Goal: Task Accomplishment & Management: Manage account settings

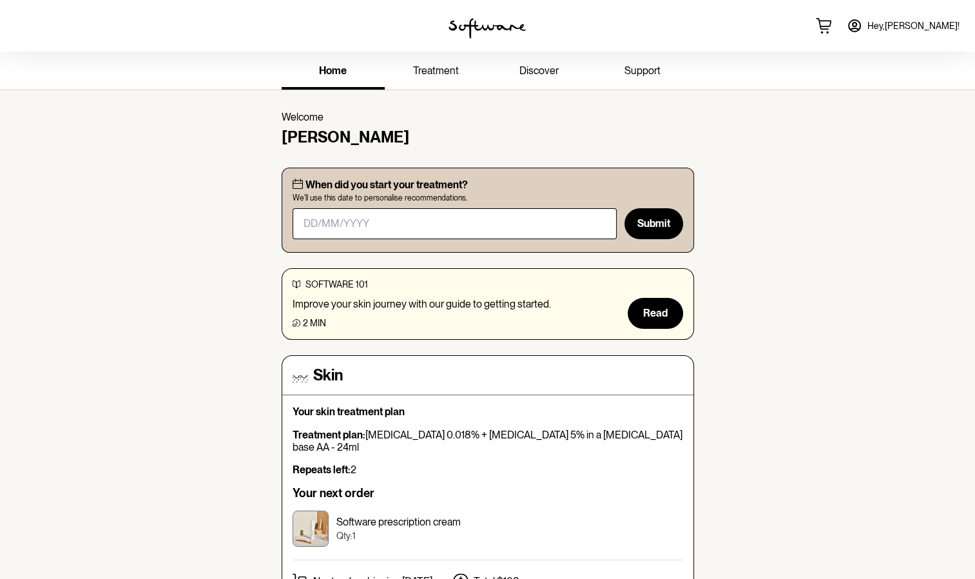
drag, startPoint x: 0, startPoint y: 0, endPoint x: 941, endPoint y: 27, distance: 941.0
click at [941, 27] on span "Hey, [PERSON_NAME] !" at bounding box center [913, 26] width 92 height 11
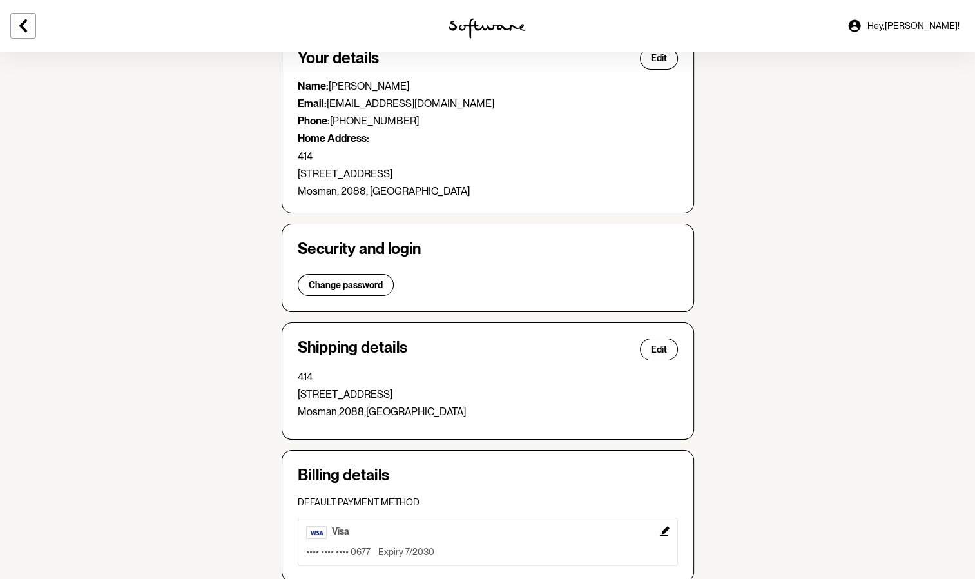
scroll to position [93, 0]
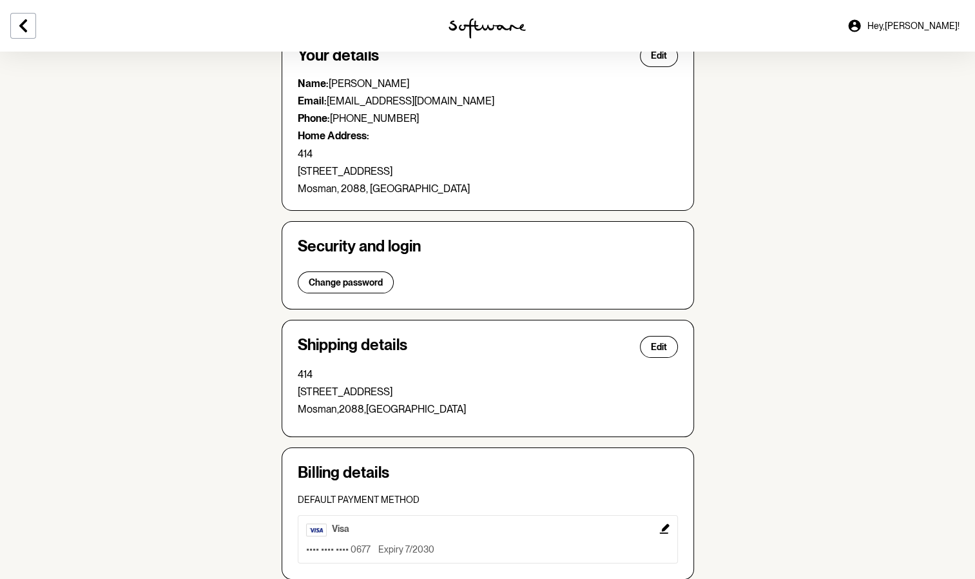
click at [370, 283] on span "Change password" at bounding box center [346, 282] width 74 height 11
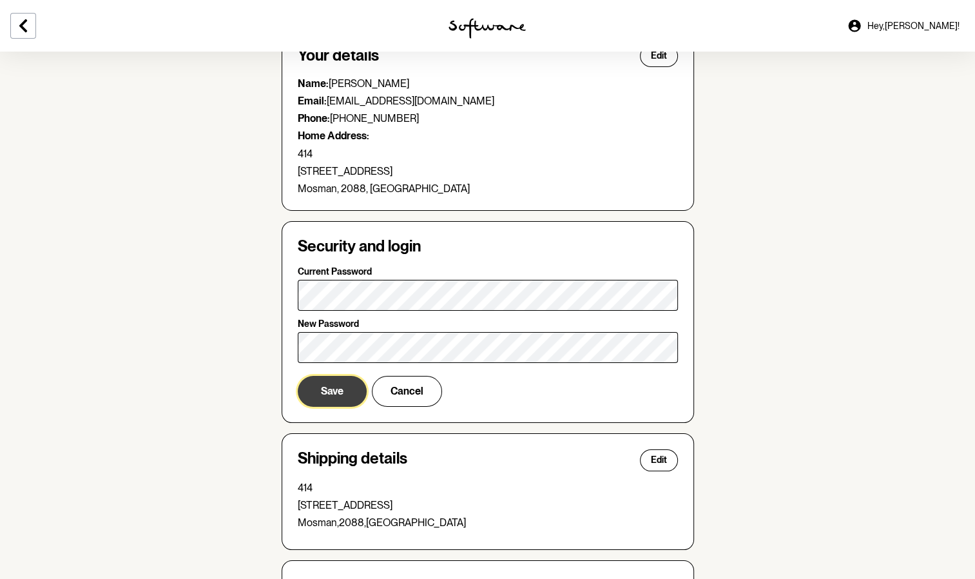
click at [325, 389] on span "Save" at bounding box center [332, 391] width 23 height 12
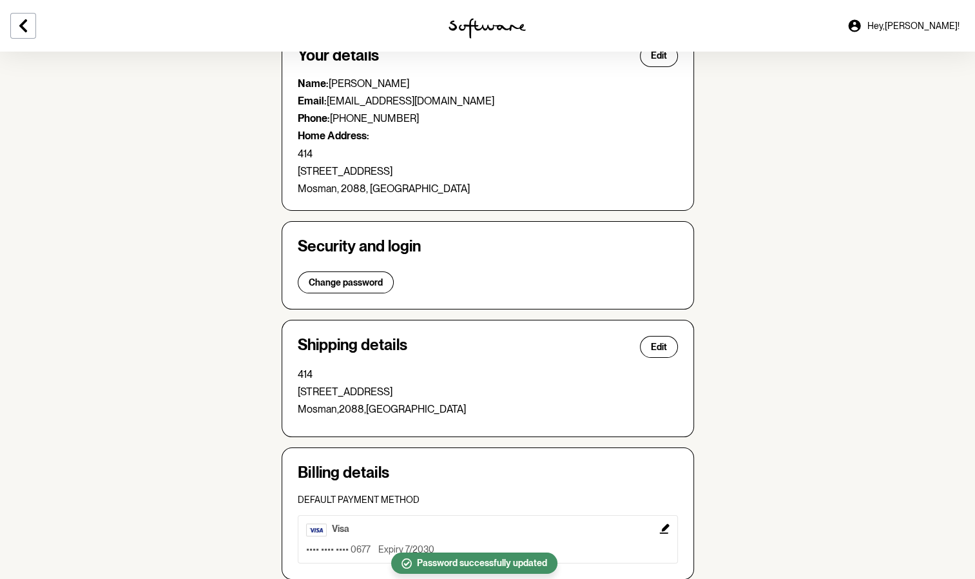
click at [866, 379] on section "Account Your details Edit Name: [PERSON_NAME] Email: [EMAIL_ADDRESS][DOMAIN_NAM…" at bounding box center [487, 342] width 975 height 767
